Goal: Find specific page/section

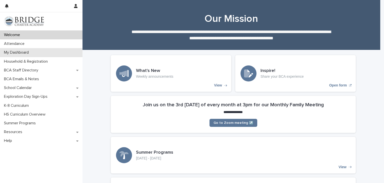
click at [43, 52] on div "My Dashboard" at bounding box center [41, 52] width 83 height 9
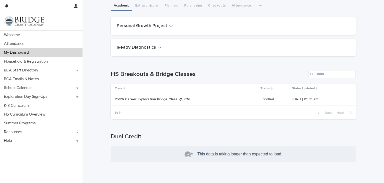
scroll to position [51, 0]
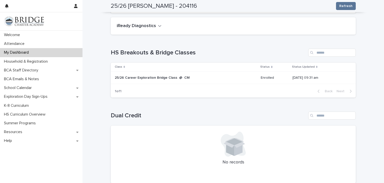
click at [182, 79] on p "25/26 Career Exploration Bridge Class @ CM" at bounding box center [156, 78] width 83 height 4
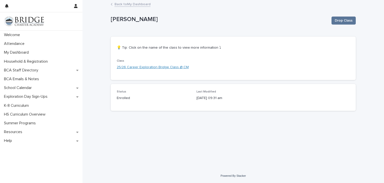
click at [175, 69] on link "25/26 Career Exploration Bridge Class @ CM" at bounding box center [153, 67] width 72 height 5
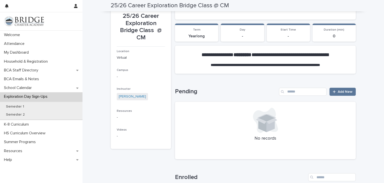
scroll to position [44, 0]
